Goal: Information Seeking & Learning: Learn about a topic

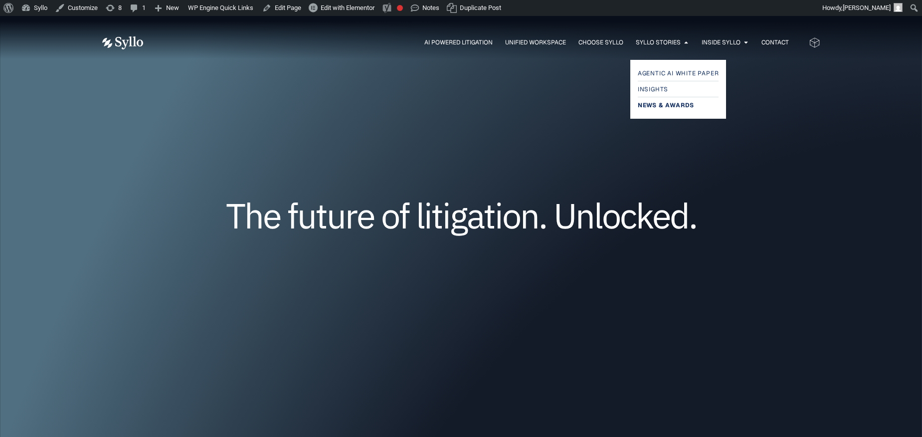
click at [658, 106] on span "News & Awards" at bounding box center [666, 105] width 56 height 12
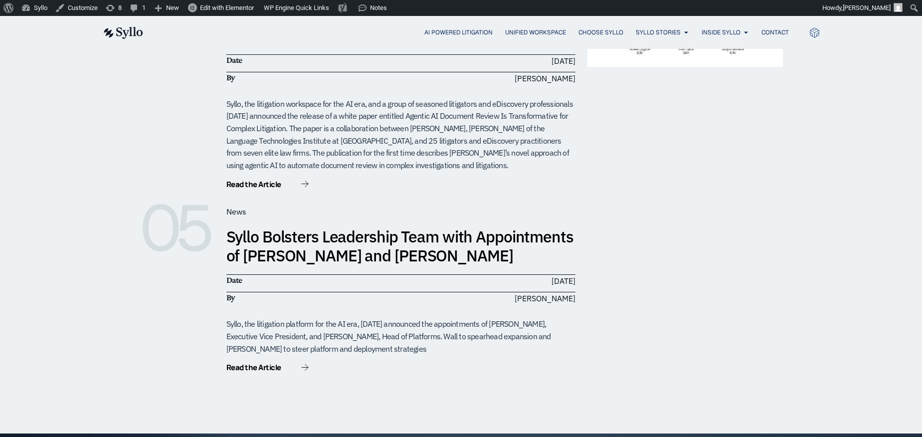
scroll to position [927, 0]
